Goal: Find specific page/section: Find specific page/section

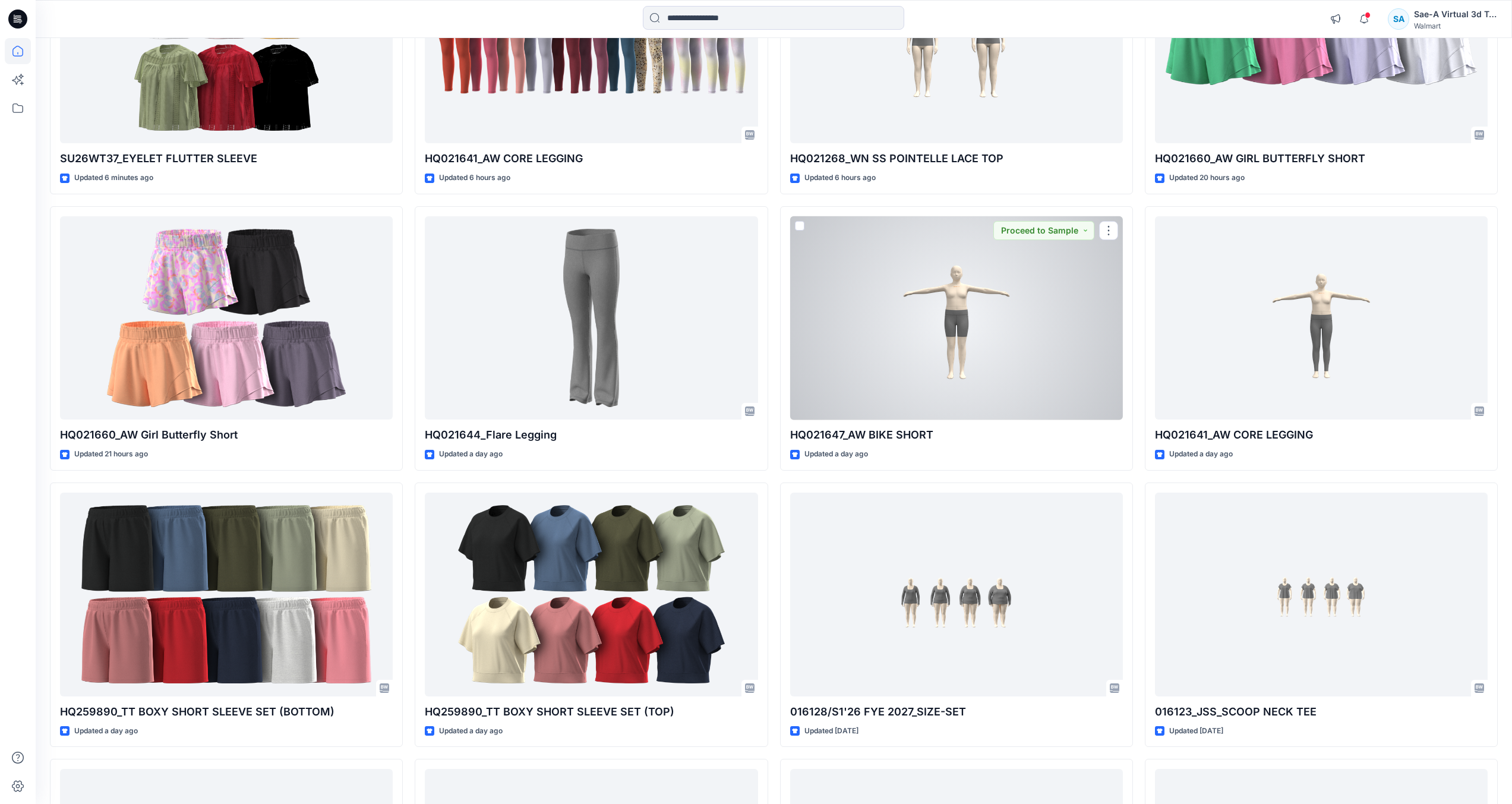
scroll to position [713, 0]
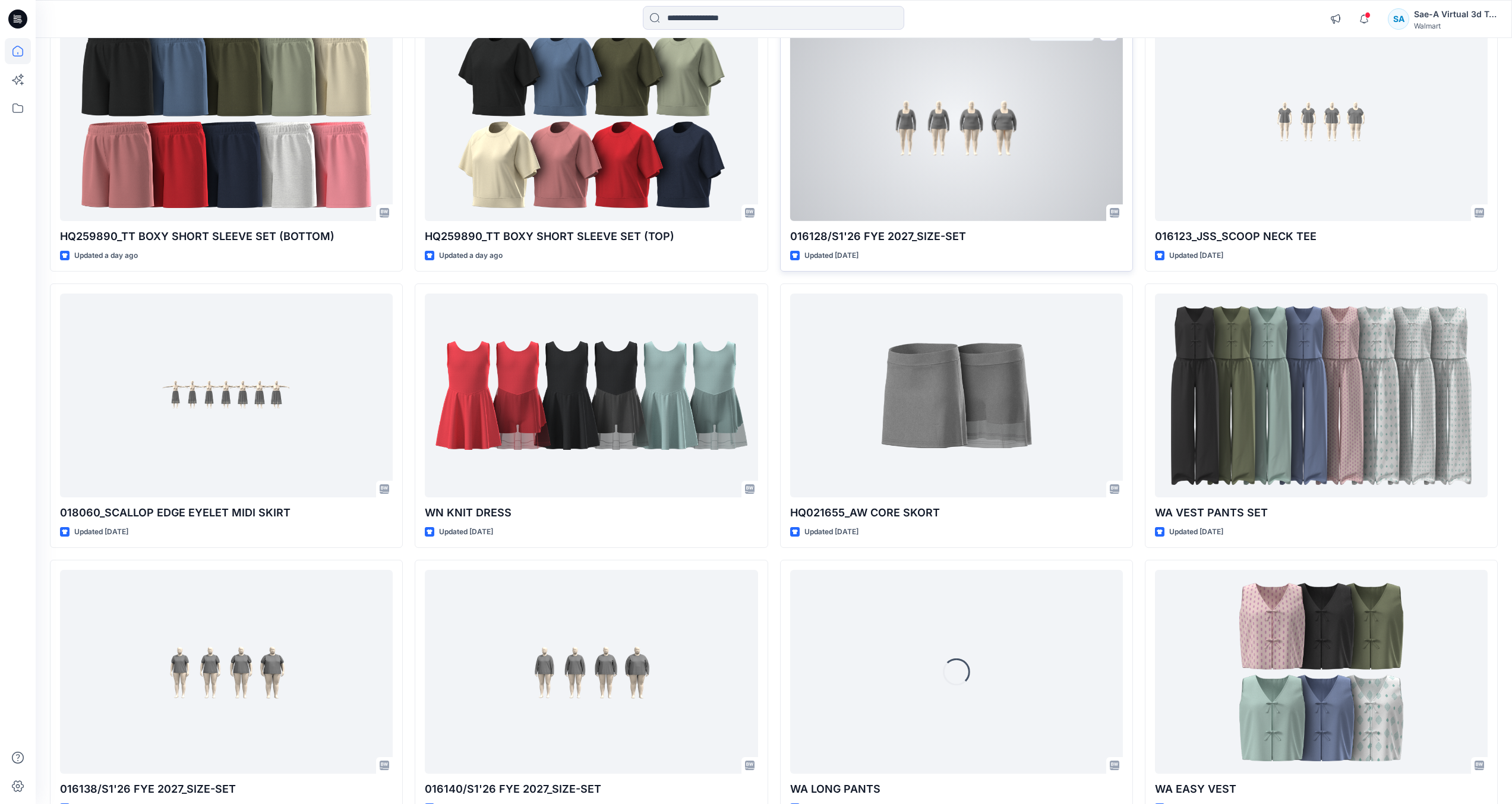
click at [1055, 194] on div at bounding box center [955, 118] width 333 height 204
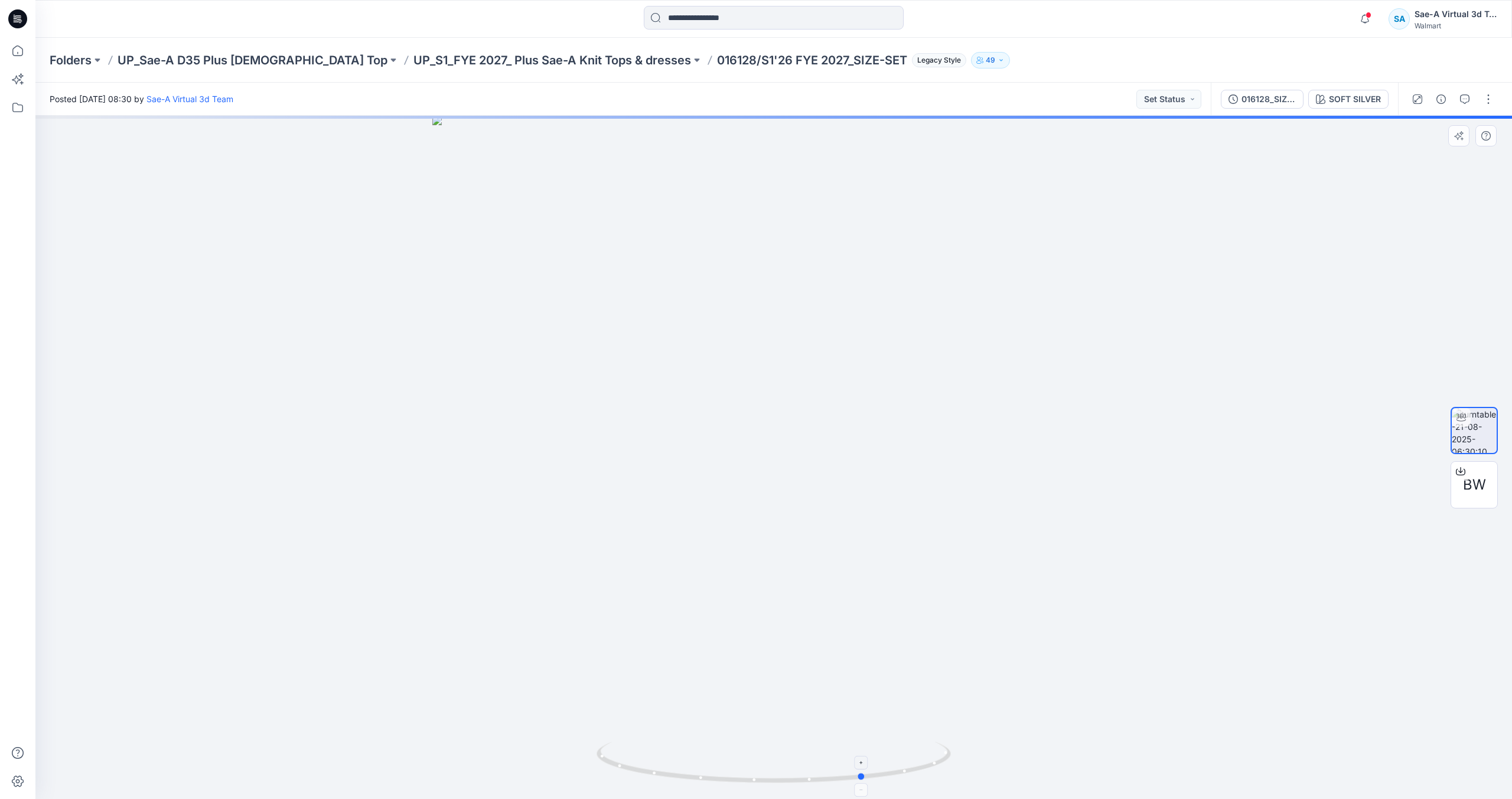
drag, startPoint x: 836, startPoint y: 769, endPoint x: 926, endPoint y: 753, distance: 91.4
click at [926, 753] on icon at bounding box center [776, 764] width 358 height 44
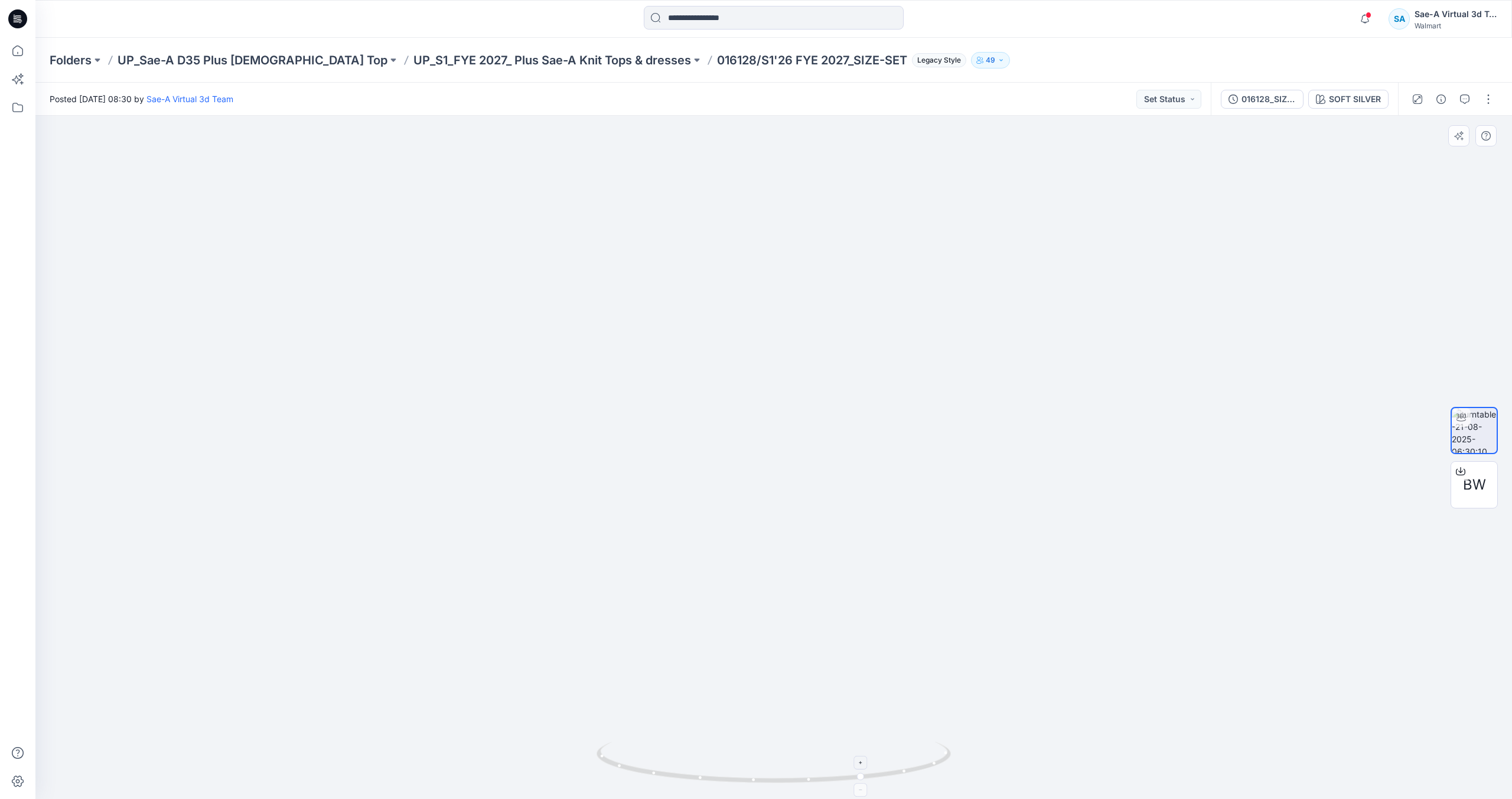
click at [833, 756] on icon at bounding box center [776, 764] width 358 height 44
click at [832, 761] on icon at bounding box center [776, 764] width 358 height 44
drag, startPoint x: 830, startPoint y: 770, endPoint x: 920, endPoint y: 759, distance: 90.7
click at [920, 759] on icon at bounding box center [776, 764] width 358 height 44
click at [527, 54] on p "UP_S1_FYE 2027_ Plus Sae-A Knit Tops & dresses" at bounding box center [552, 60] width 277 height 17
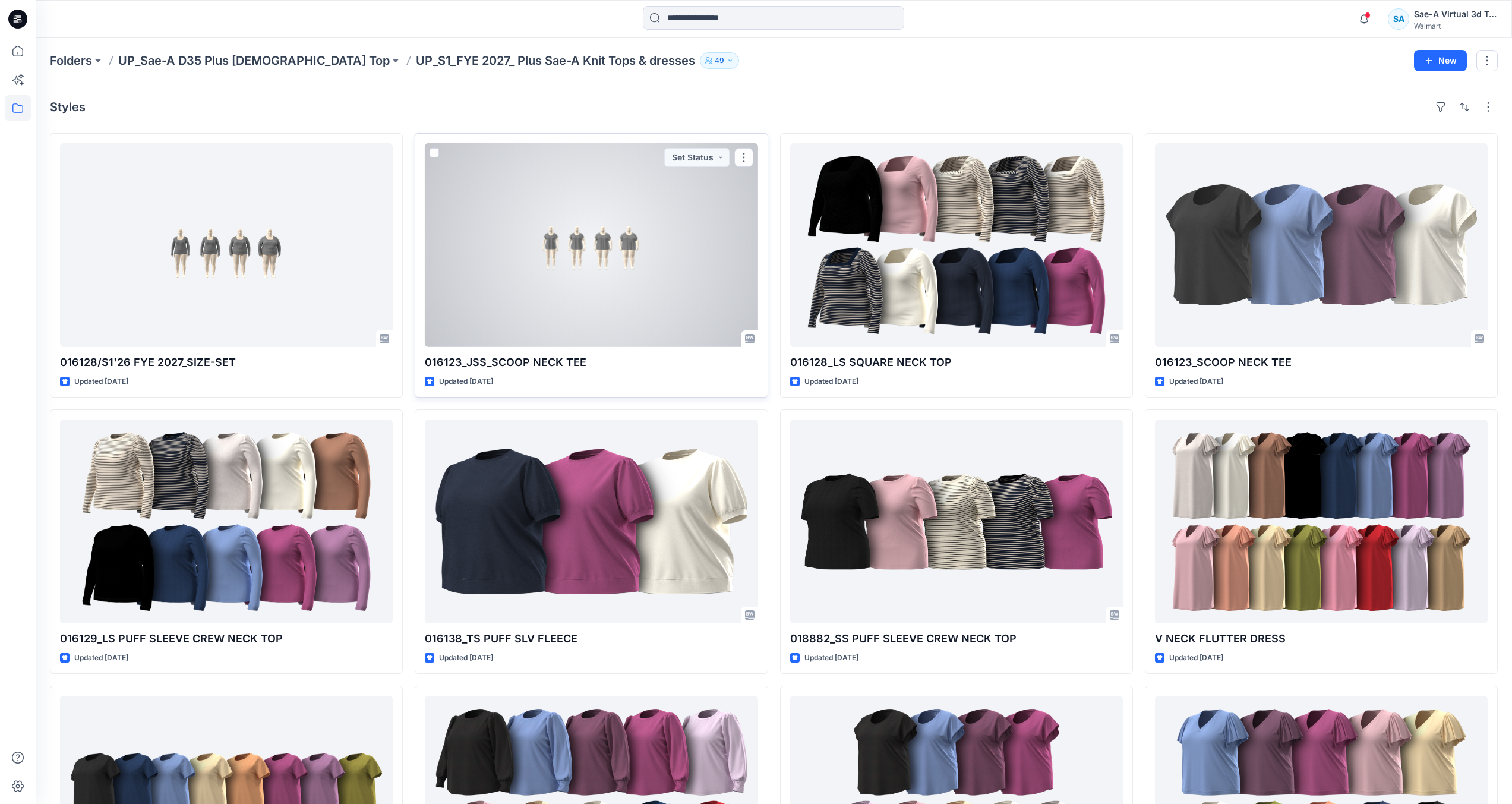
click at [610, 283] on div at bounding box center [591, 245] width 333 height 204
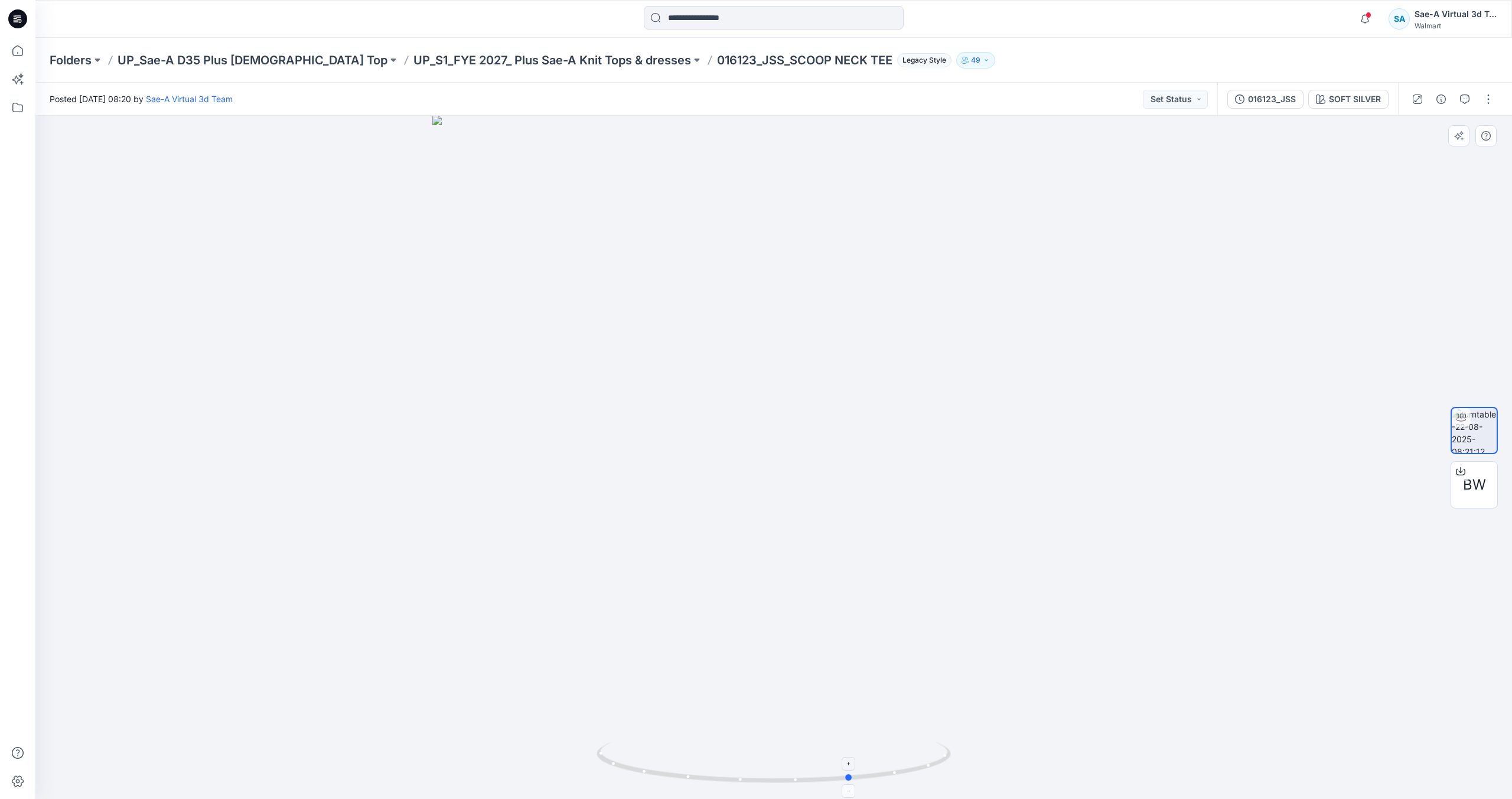
drag, startPoint x: 801, startPoint y: 766, endPoint x: 879, endPoint y: 763, distance: 78.1
click at [879, 763] on icon at bounding box center [776, 764] width 358 height 44
drag, startPoint x: 872, startPoint y: 774, endPoint x: 694, endPoint y: 767, distance: 178.1
click at [694, 767] on icon at bounding box center [776, 764] width 358 height 44
drag, startPoint x: 860, startPoint y: 779, endPoint x: 792, endPoint y: 786, distance: 68.4
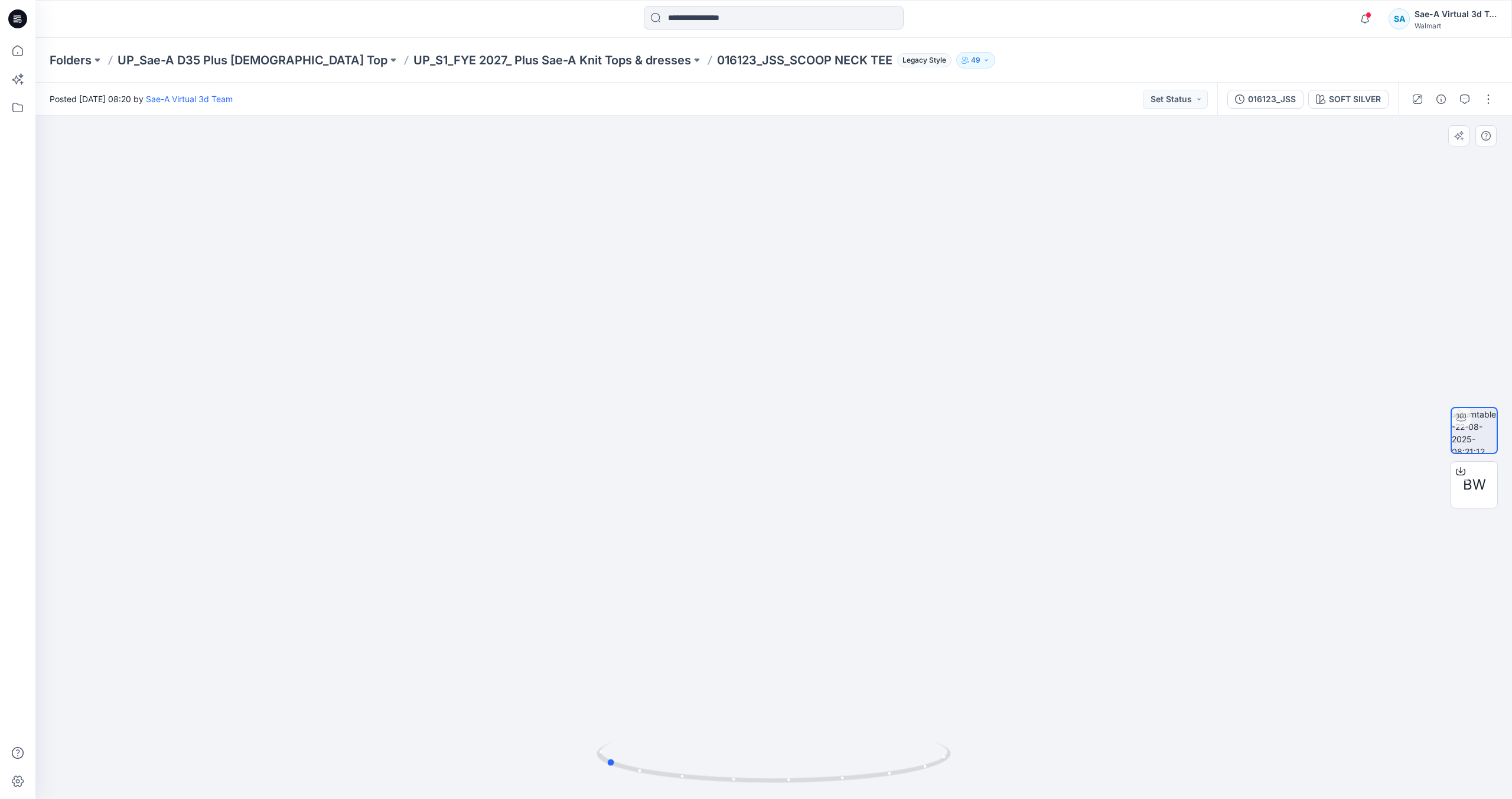
click at [792, 786] on div at bounding box center [774, 769] width 354 height 59
drag, startPoint x: 694, startPoint y: 18, endPoint x: 598, endPoint y: 108, distance: 131.6
click at [694, 18] on input at bounding box center [774, 17] width 260 height 23
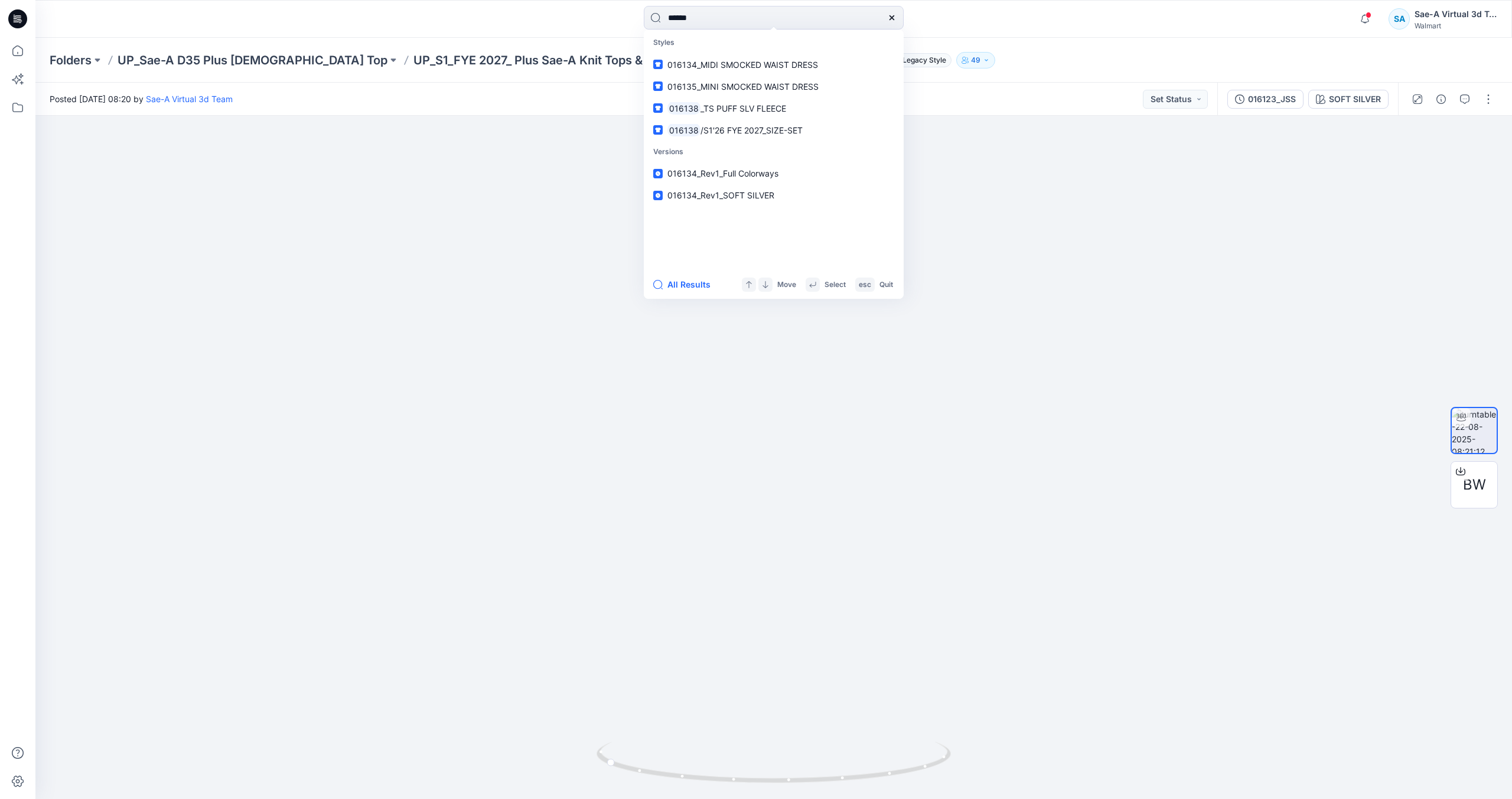
type input "******"
click at [779, 82] on span "/S1'26 FYE 2027_SIZE-SET" at bounding box center [752, 86] width 102 height 10
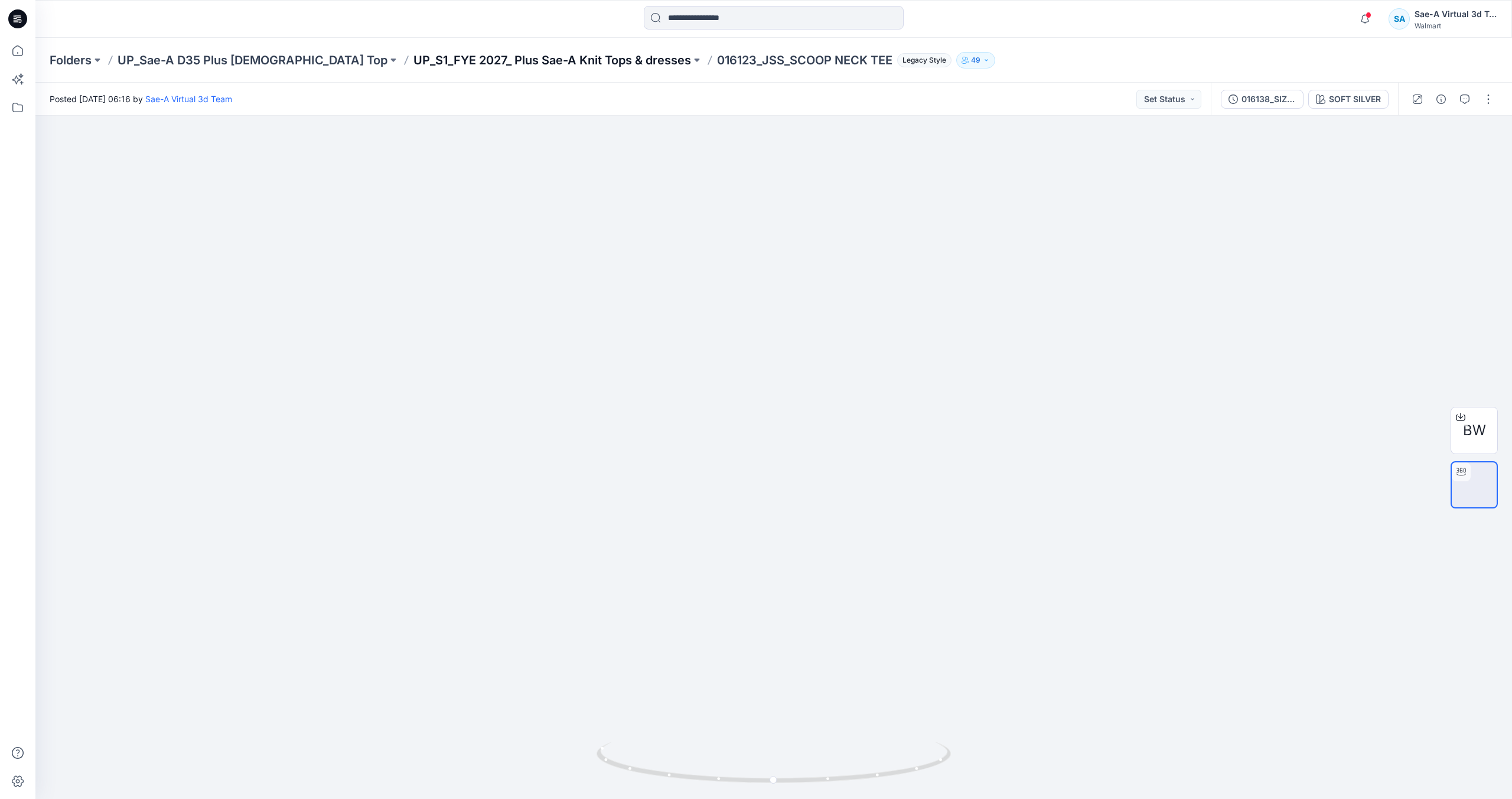
click at [533, 65] on p "UP_S1_FYE 2027_ Plus Sae-A Knit Tops & dresses" at bounding box center [552, 60] width 277 height 17
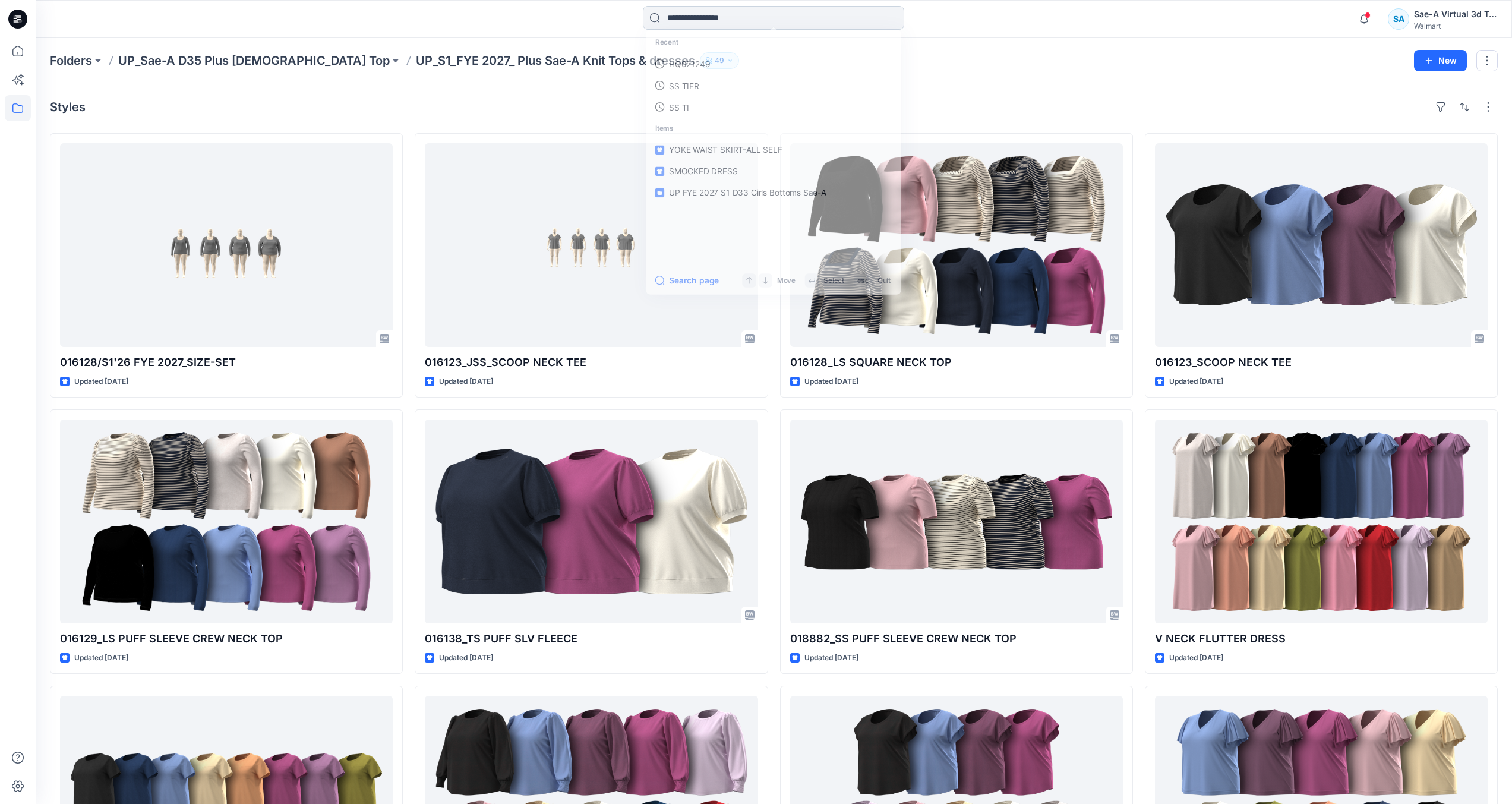
click at [737, 19] on input at bounding box center [773, 17] width 261 height 23
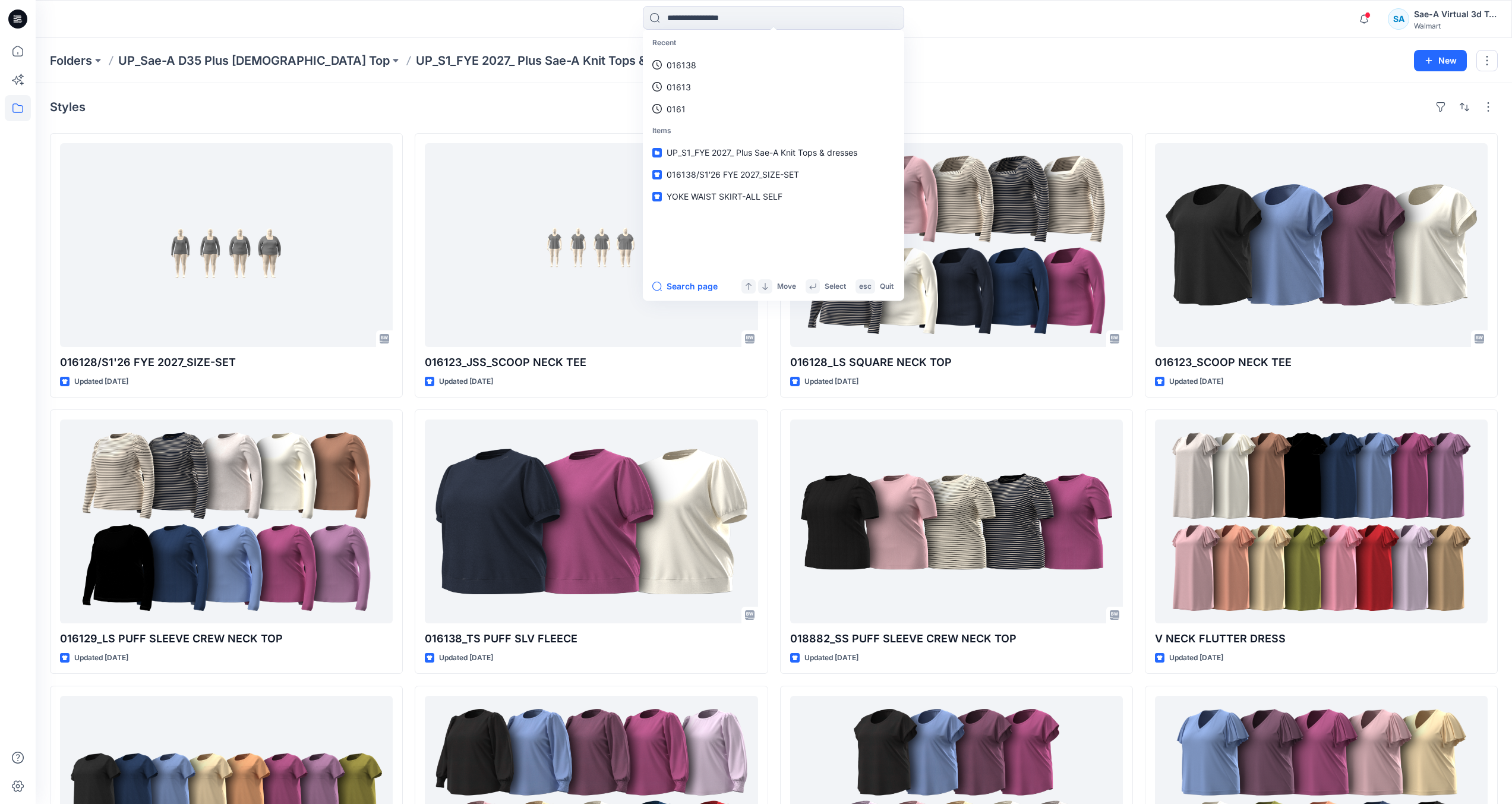
click at [722, 69] on link "016138" at bounding box center [773, 65] width 256 height 22
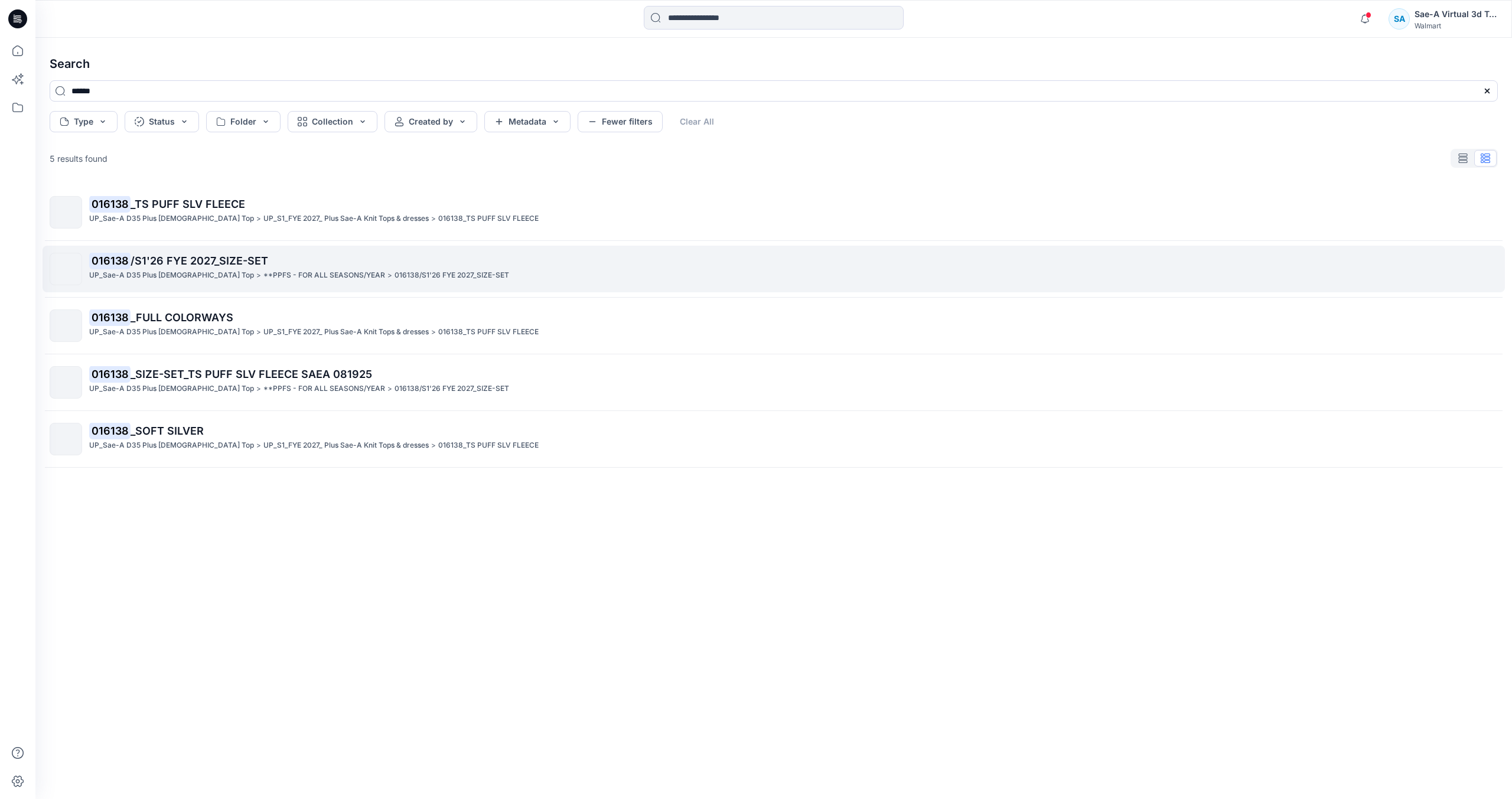
click at [243, 261] on span "/S1'26 FYE 2027_SIZE-SET" at bounding box center [199, 260] width 137 height 12
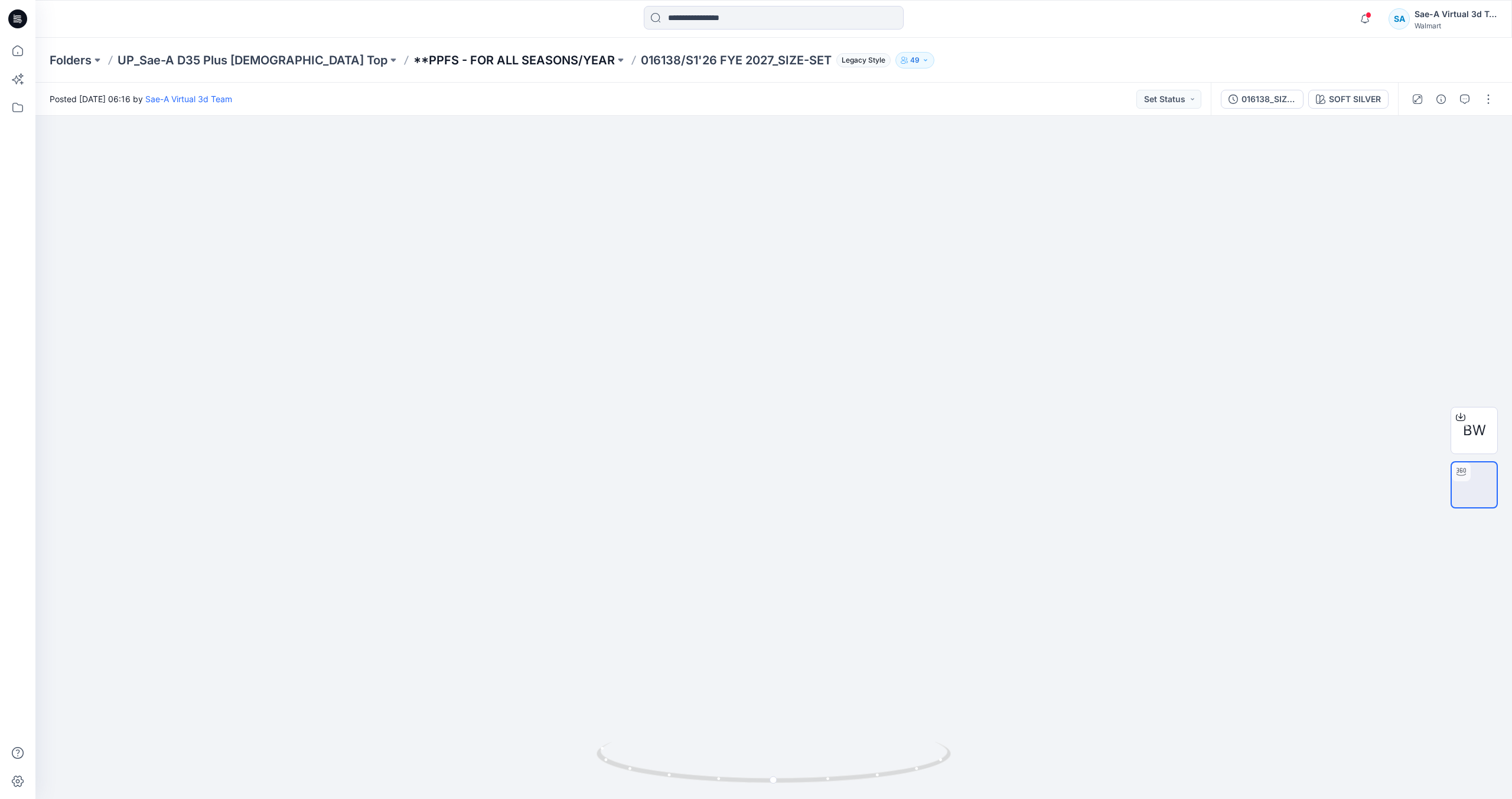
click at [482, 65] on p "**PPFS - FOR ALL SEASONS/YEAR" at bounding box center [514, 60] width 201 height 17
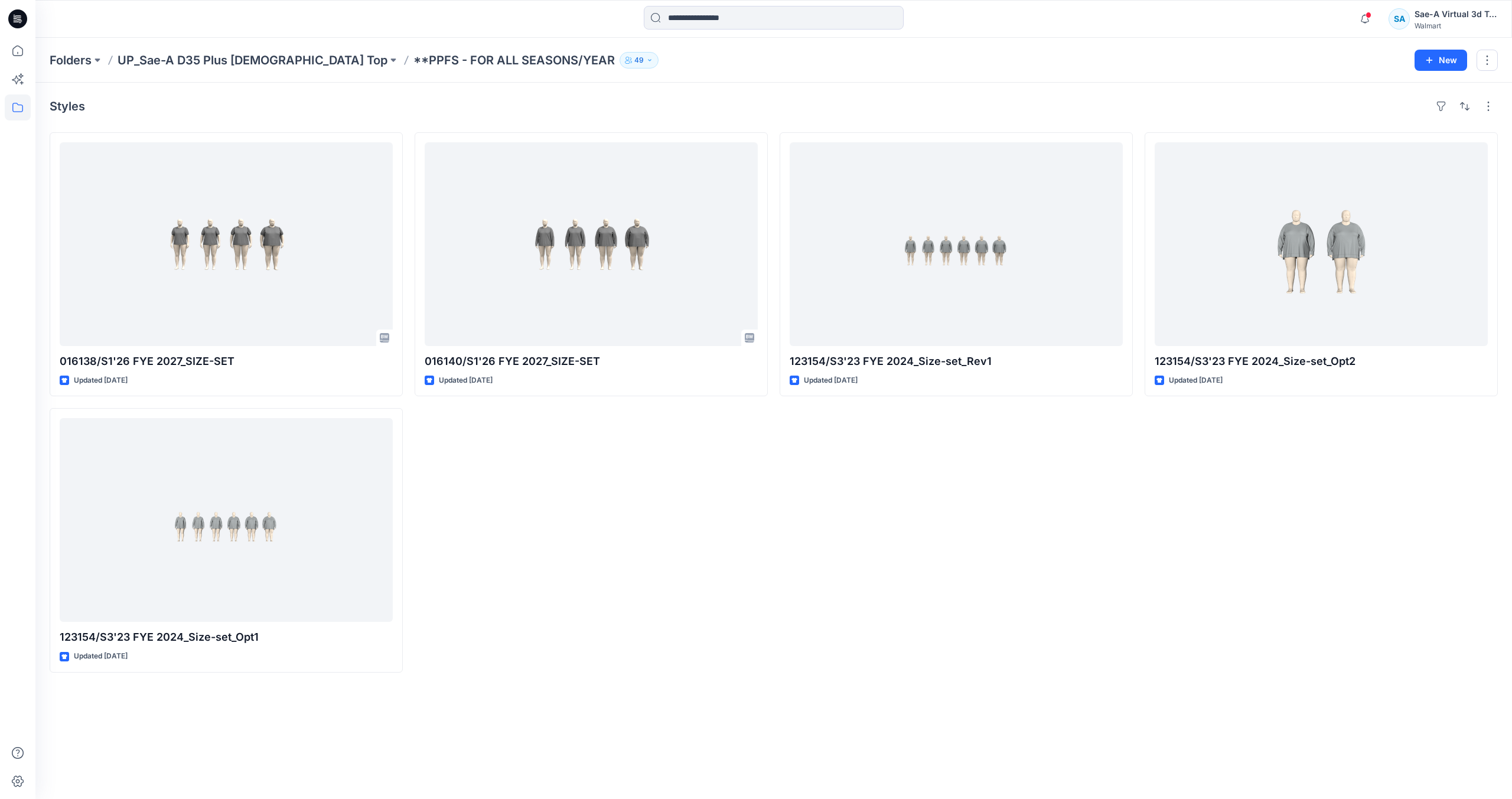
drag, startPoint x: 919, startPoint y: 614, endPoint x: 923, endPoint y: 603, distance: 11.7
click at [920, 612] on div "123154/S3'23 FYE 2024_Size-set_Rev1 Updated [DATE]" at bounding box center [956, 402] width 353 height 540
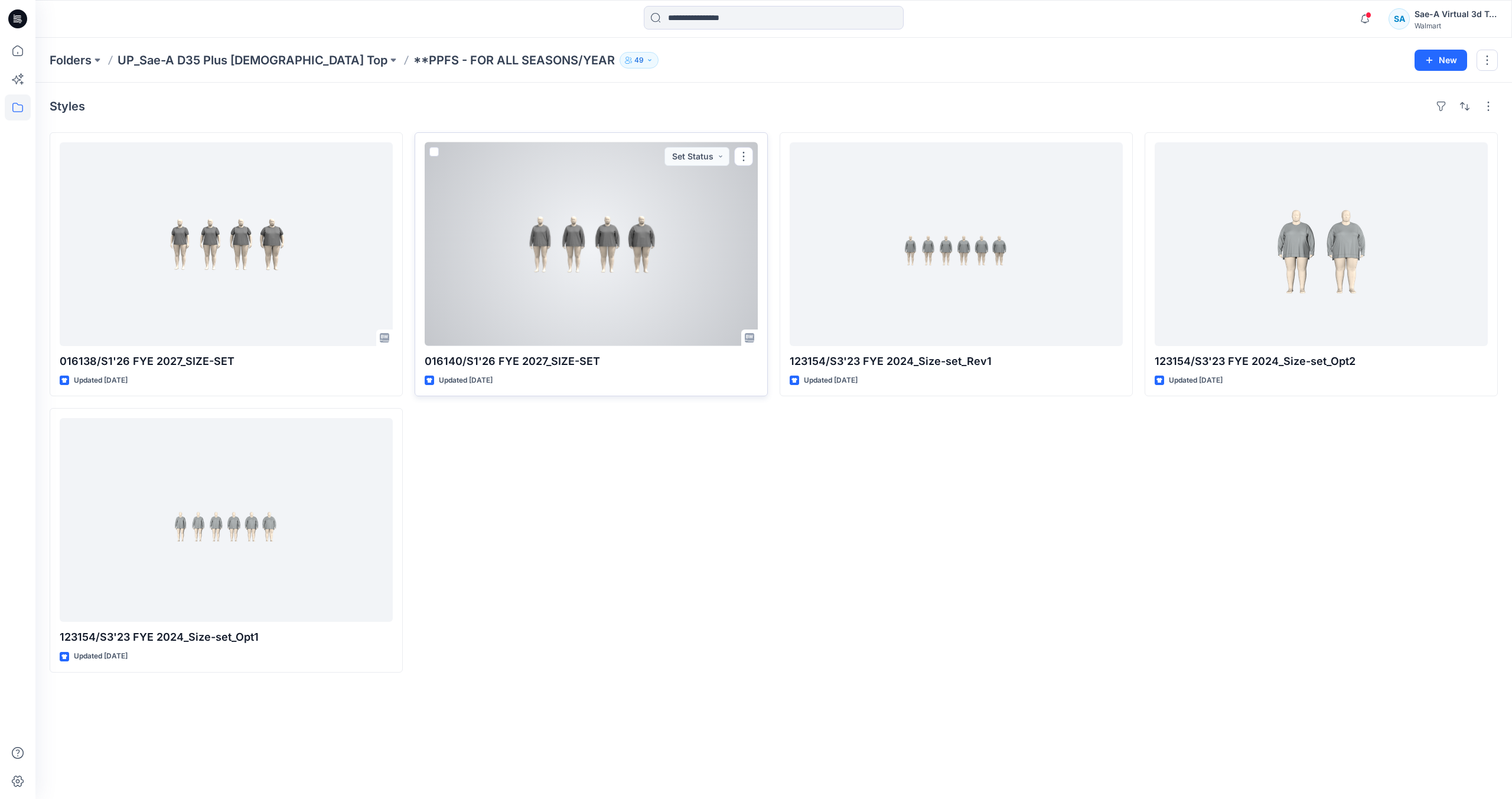
click at [568, 245] on div at bounding box center [591, 245] width 333 height 204
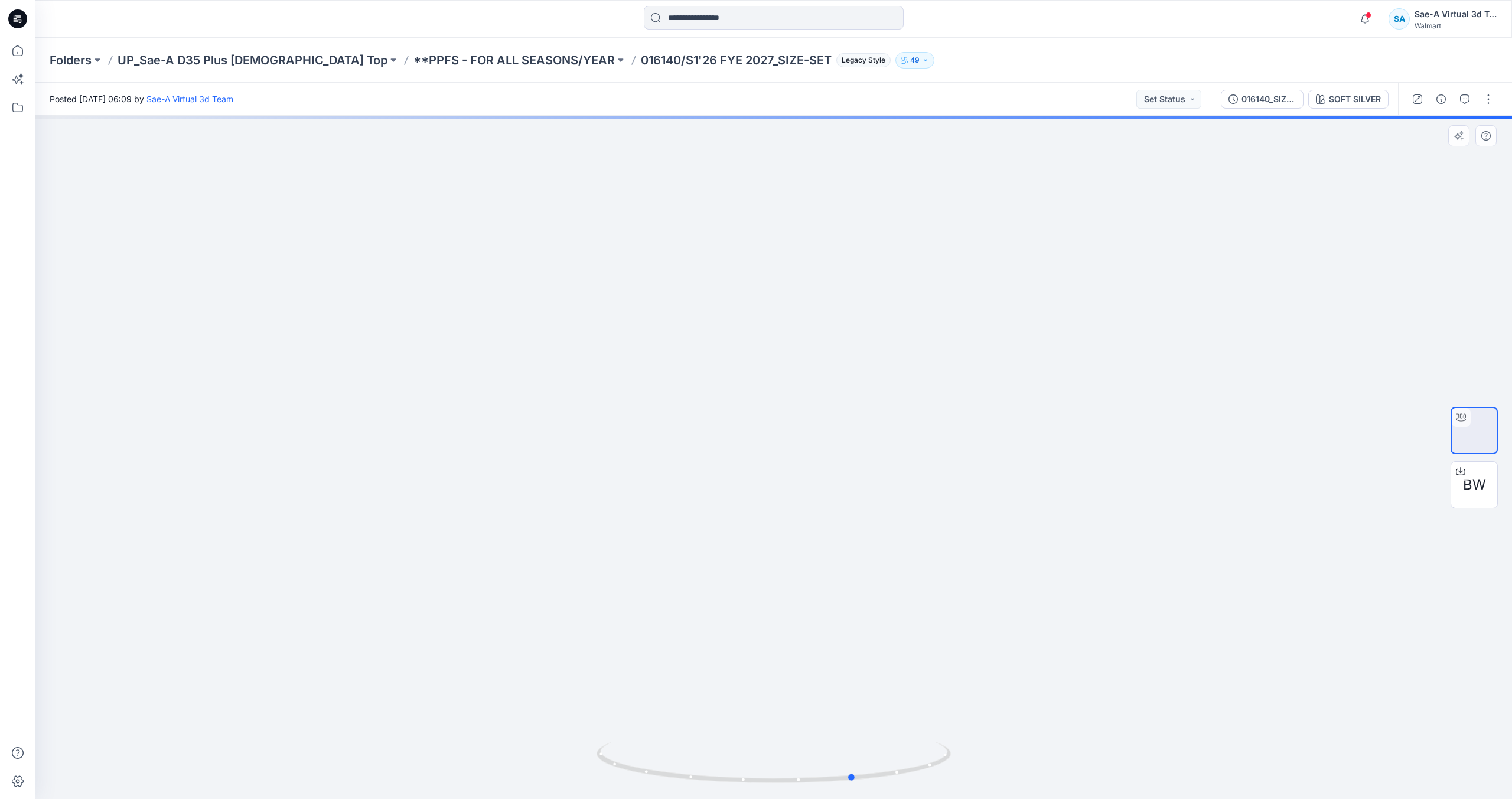
drag, startPoint x: 893, startPoint y: 778, endPoint x: 972, endPoint y: 771, distance: 79.3
click at [972, 771] on div at bounding box center [773, 457] width 1477 height 683
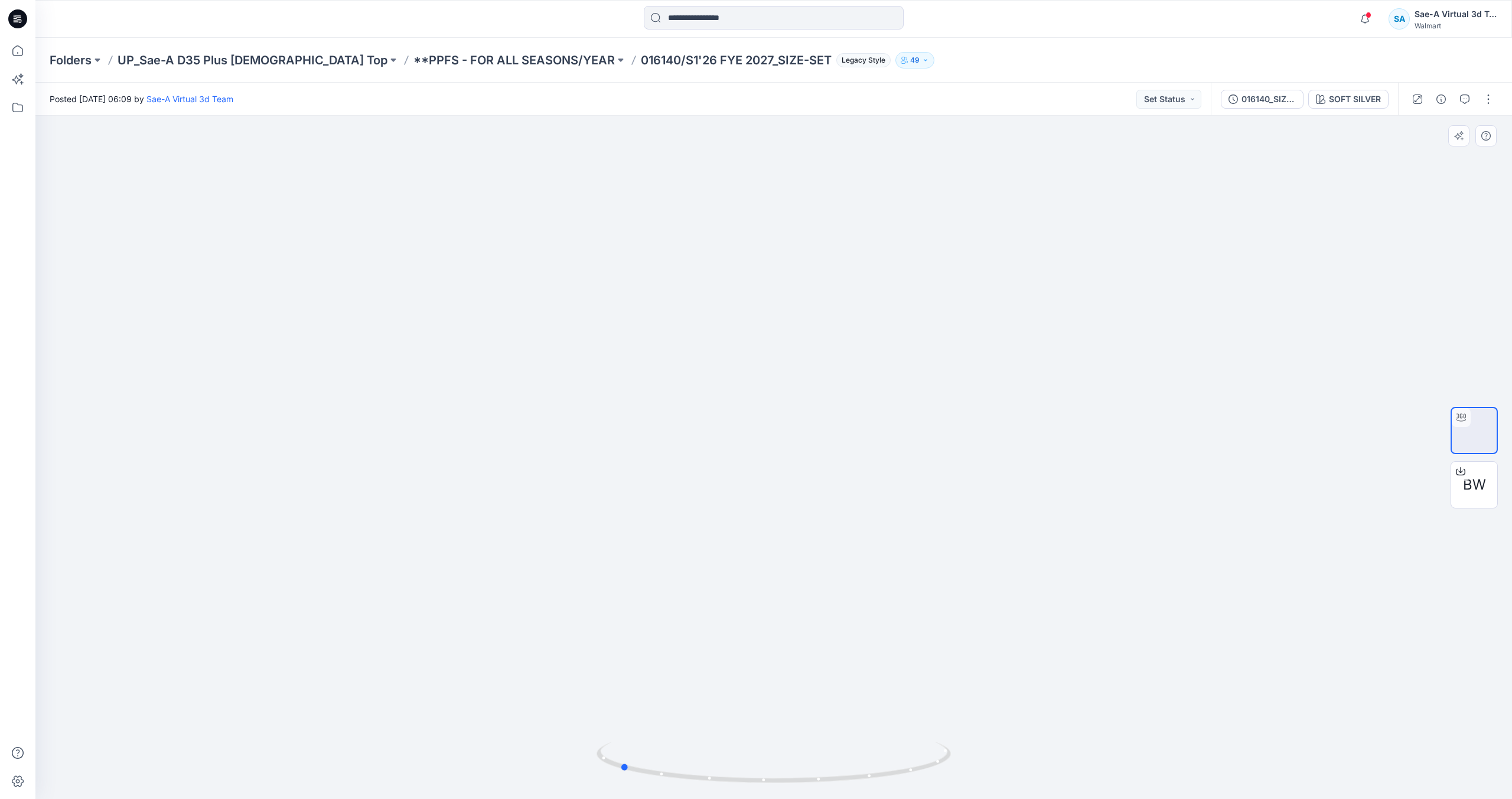
drag, startPoint x: 908, startPoint y: 763, endPoint x: 1028, endPoint y: 740, distance: 122.2
click at [1028, 740] on div at bounding box center [773, 457] width 1477 height 683
click at [1468, 100] on icon "button" at bounding box center [1465, 99] width 9 height 9
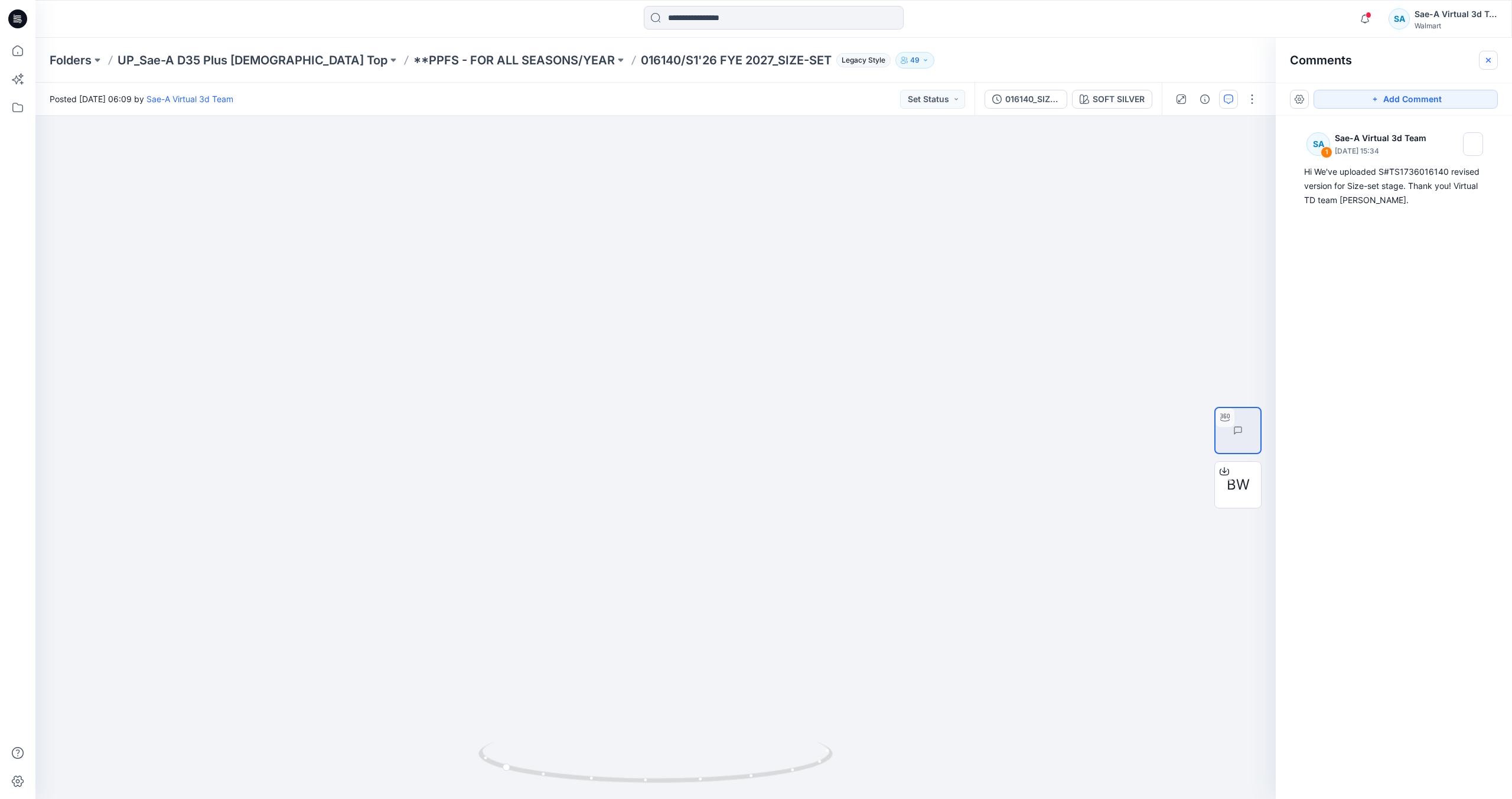
click at [1489, 63] on icon "button" at bounding box center [1489, 60] width 9 height 9
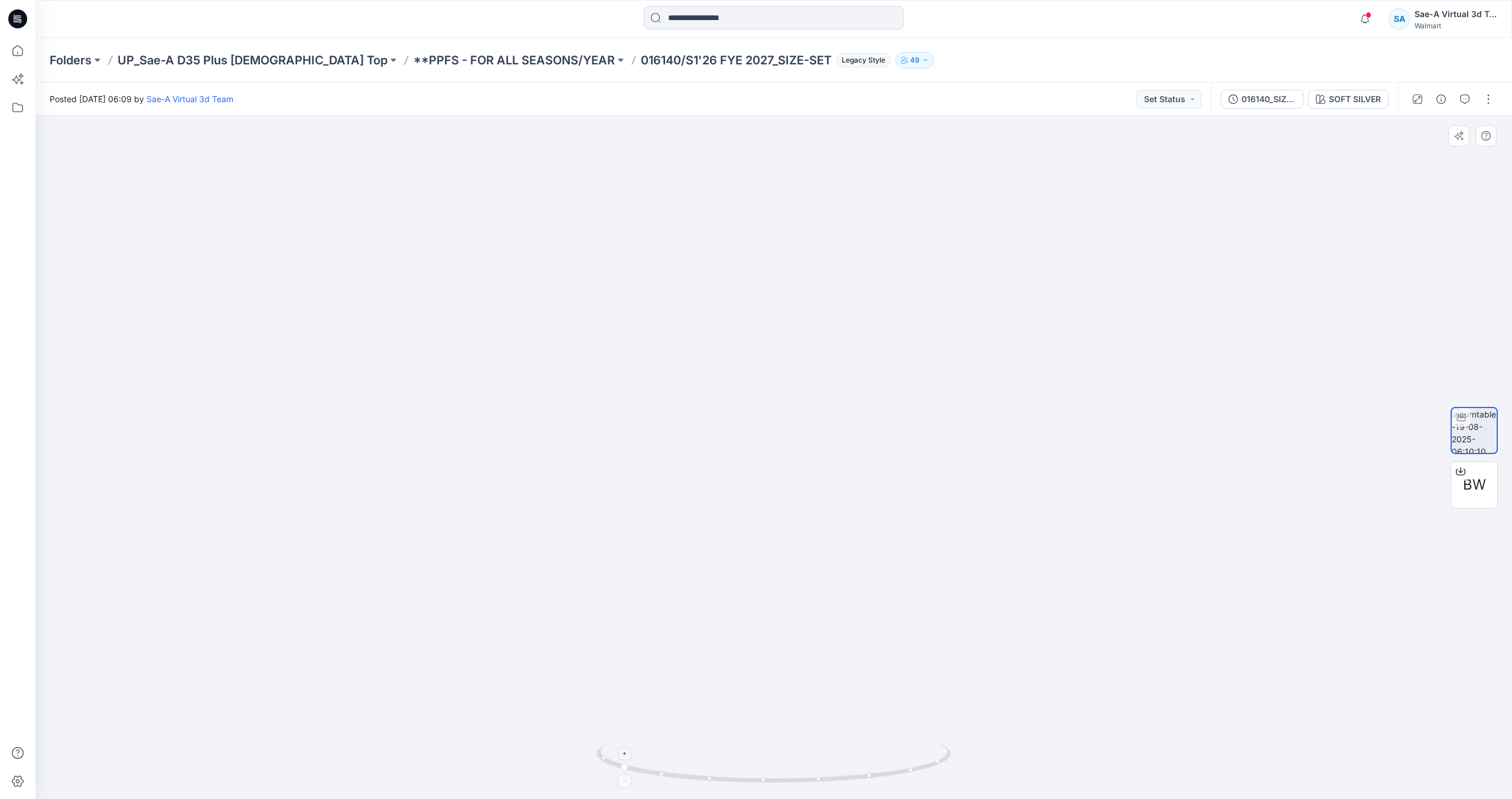
drag, startPoint x: 902, startPoint y: 744, endPoint x: 868, endPoint y: 761, distance: 38.0
click at [868, 761] on div at bounding box center [773, 457] width 1477 height 683
drag, startPoint x: 917, startPoint y: 775, endPoint x: 878, endPoint y: 782, distance: 39.6
click at [878, 782] on icon at bounding box center [776, 764] width 358 height 44
click at [4, 23] on div at bounding box center [18, 19] width 38 height 38
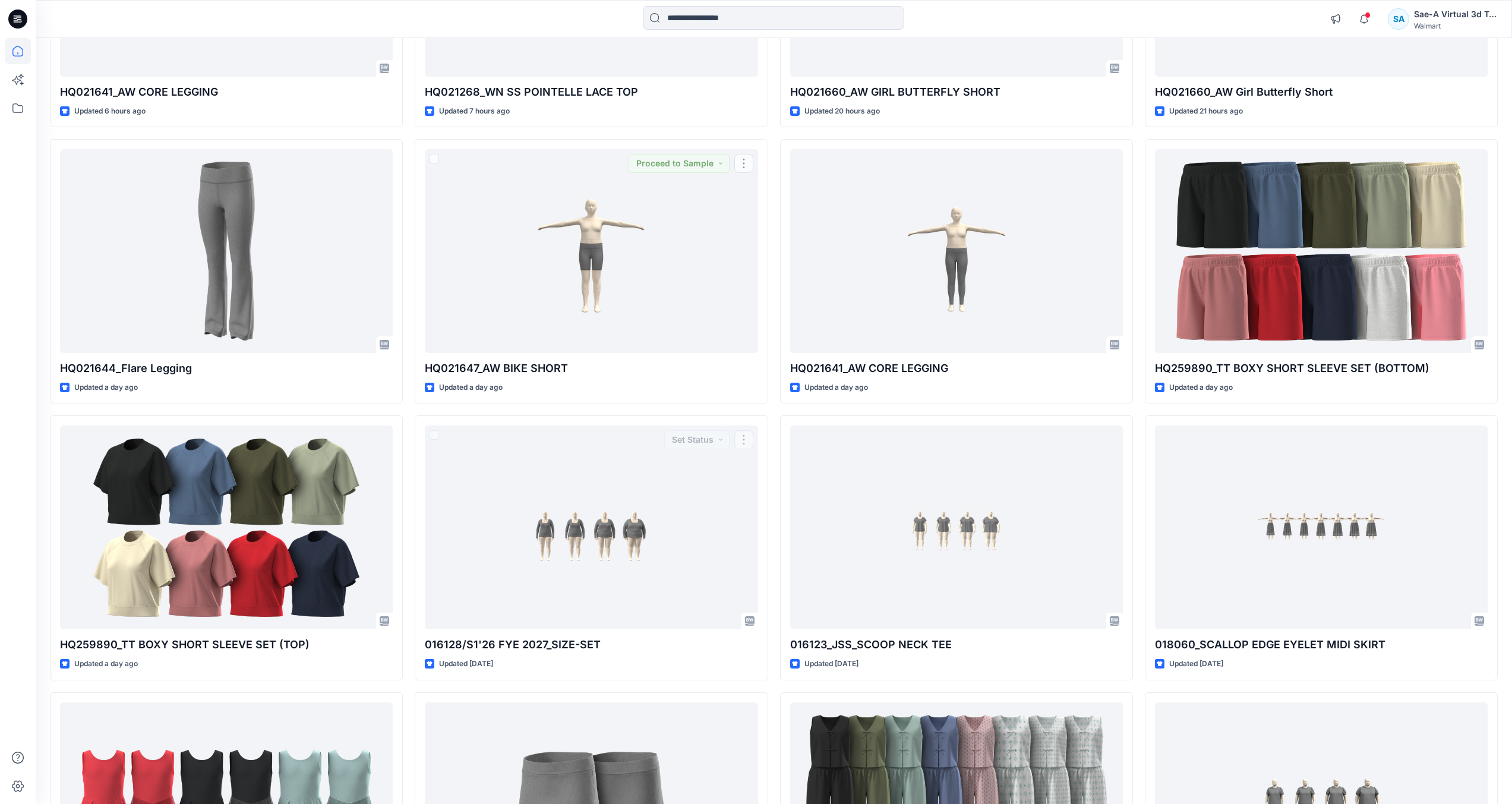
scroll to position [1010, 0]
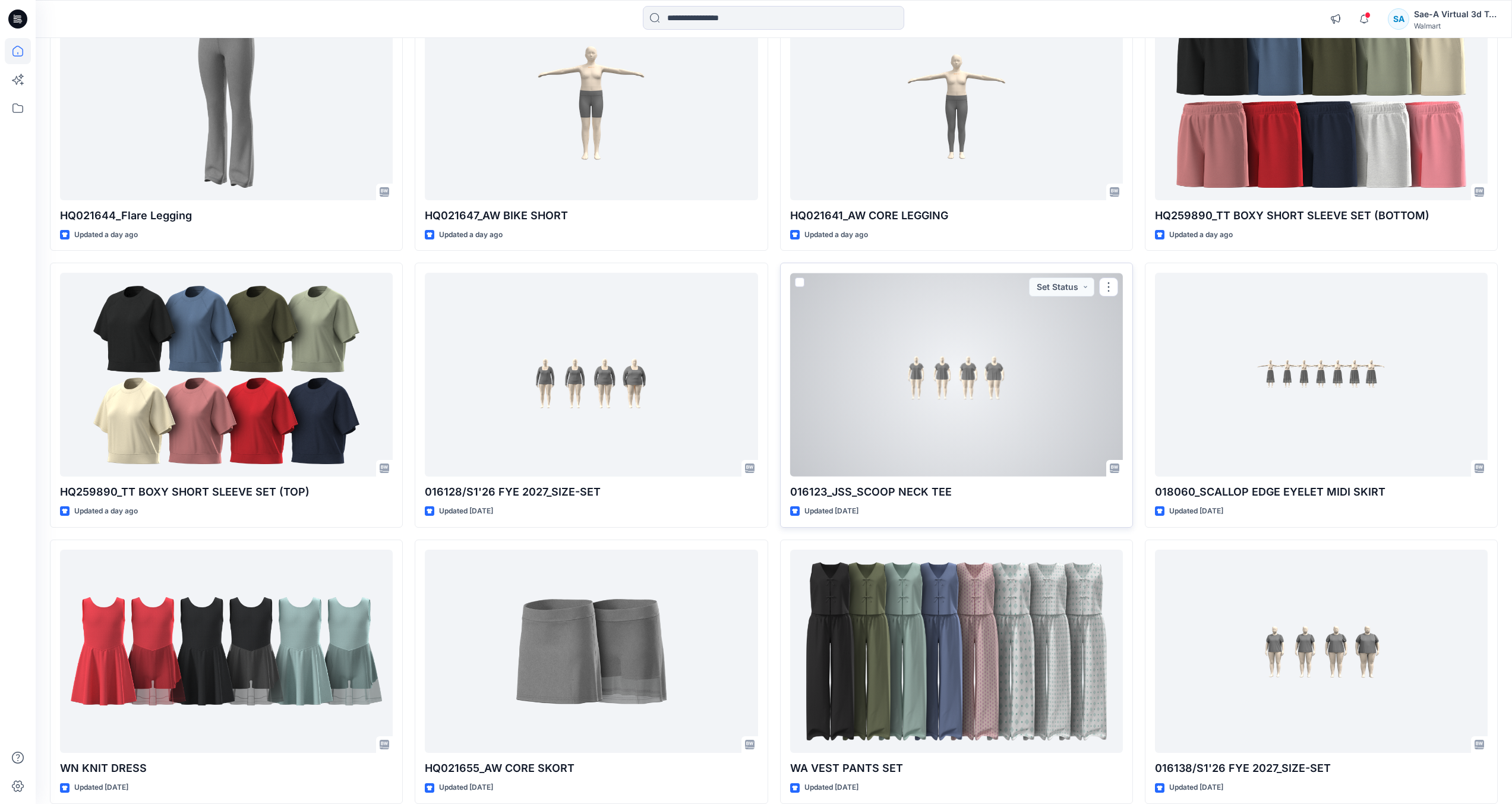
click at [909, 381] on div at bounding box center [955, 374] width 333 height 204
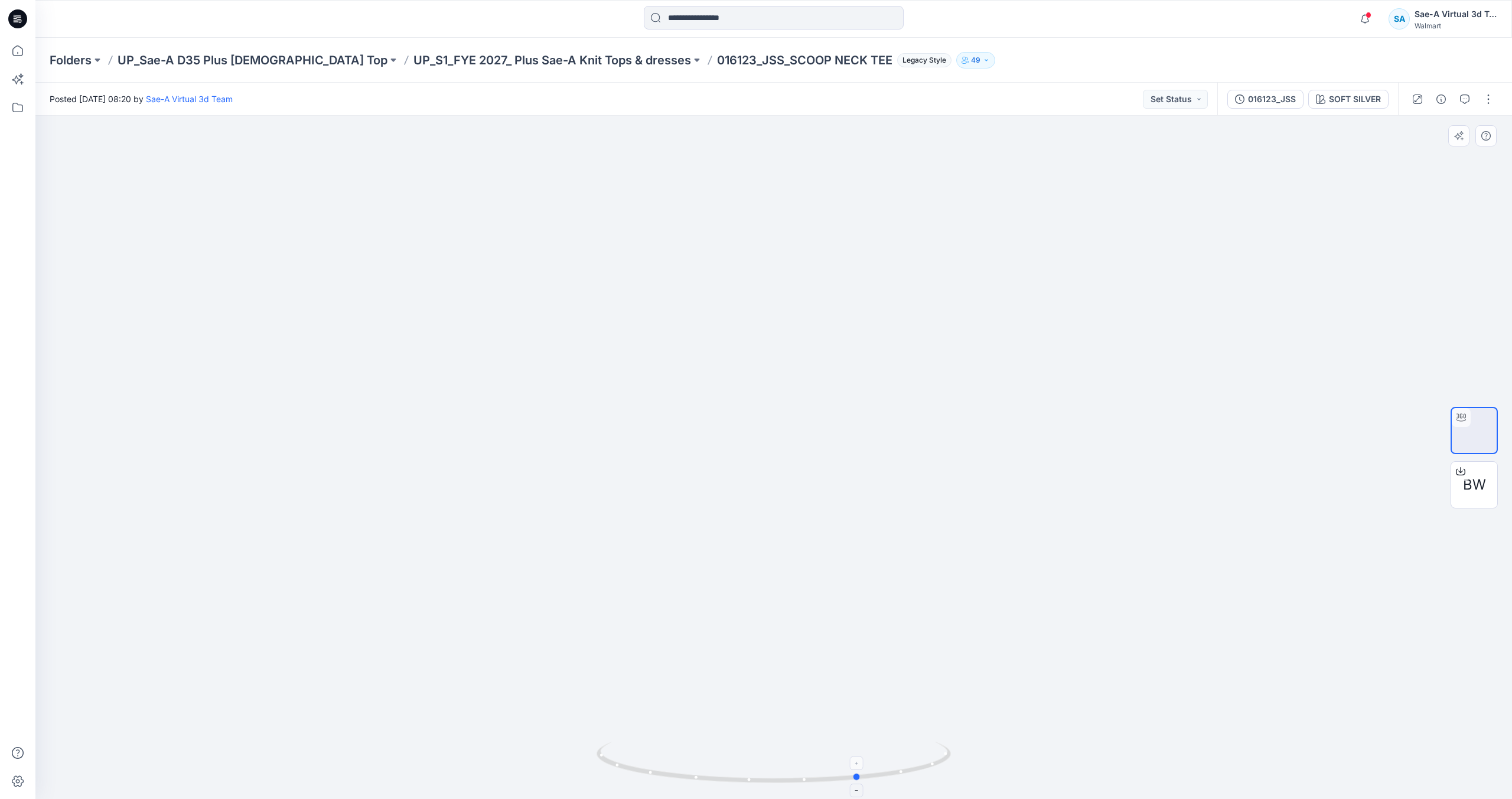
drag, startPoint x: 764, startPoint y: 764, endPoint x: 850, endPoint y: 752, distance: 86.8
click at [850, 752] on icon at bounding box center [776, 764] width 358 height 44
